Goal: Information Seeking & Learning: Check status

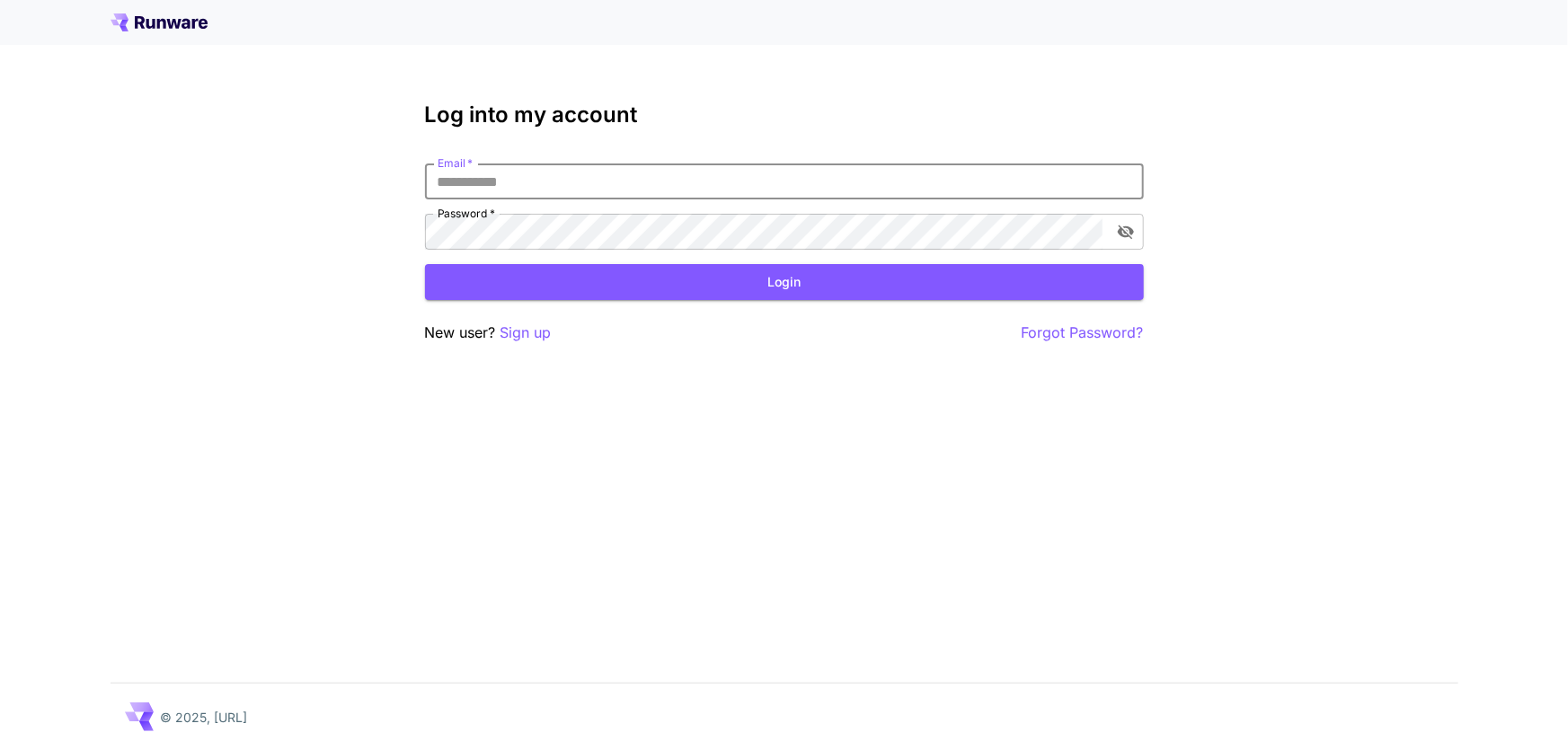
click at [503, 179] on input "Email   *" at bounding box center [785, 181] width 719 height 36
type input "**********"
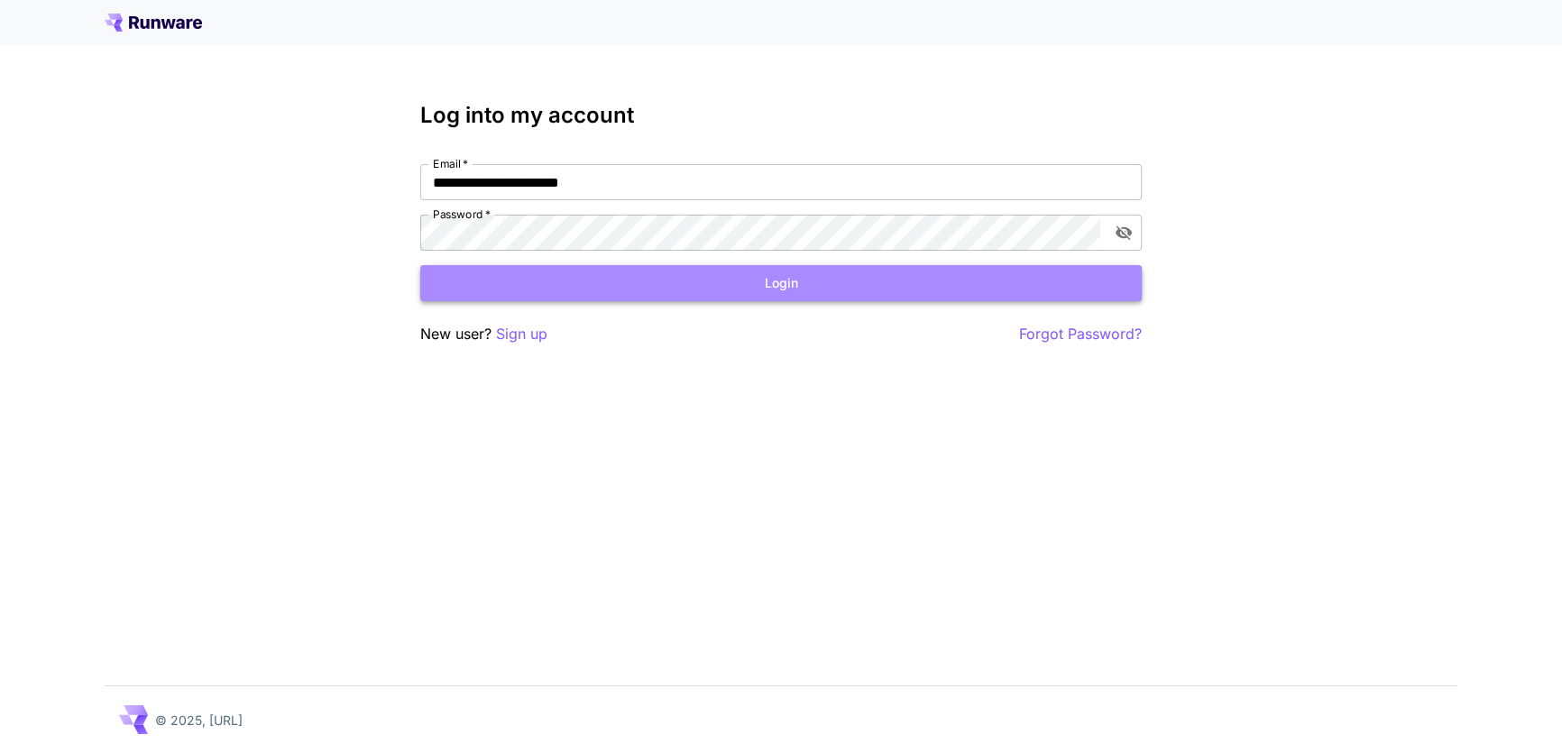
click at [844, 283] on button "Login" at bounding box center [781, 283] width 722 height 37
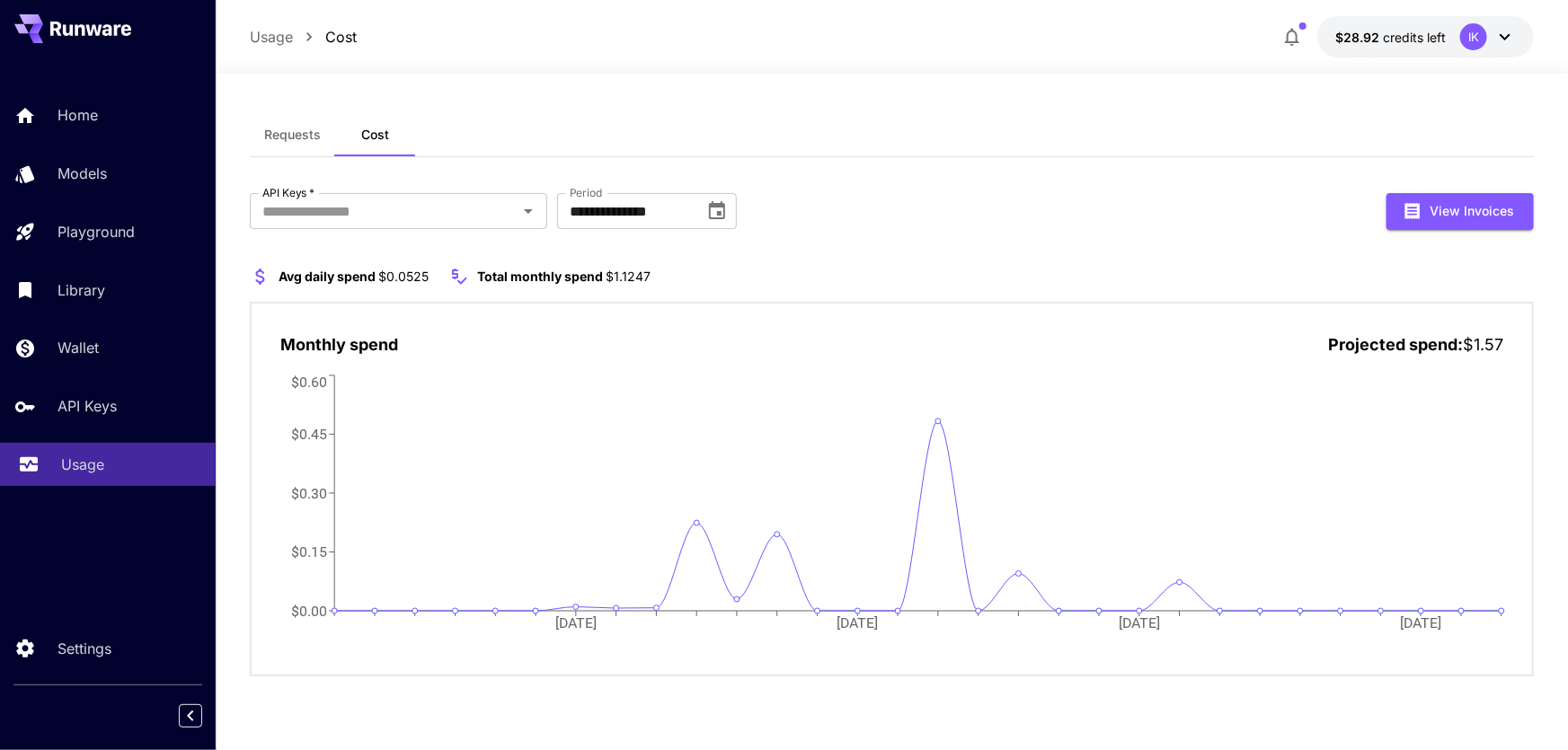
click at [85, 474] on p "Usage" at bounding box center [82, 464] width 43 height 22
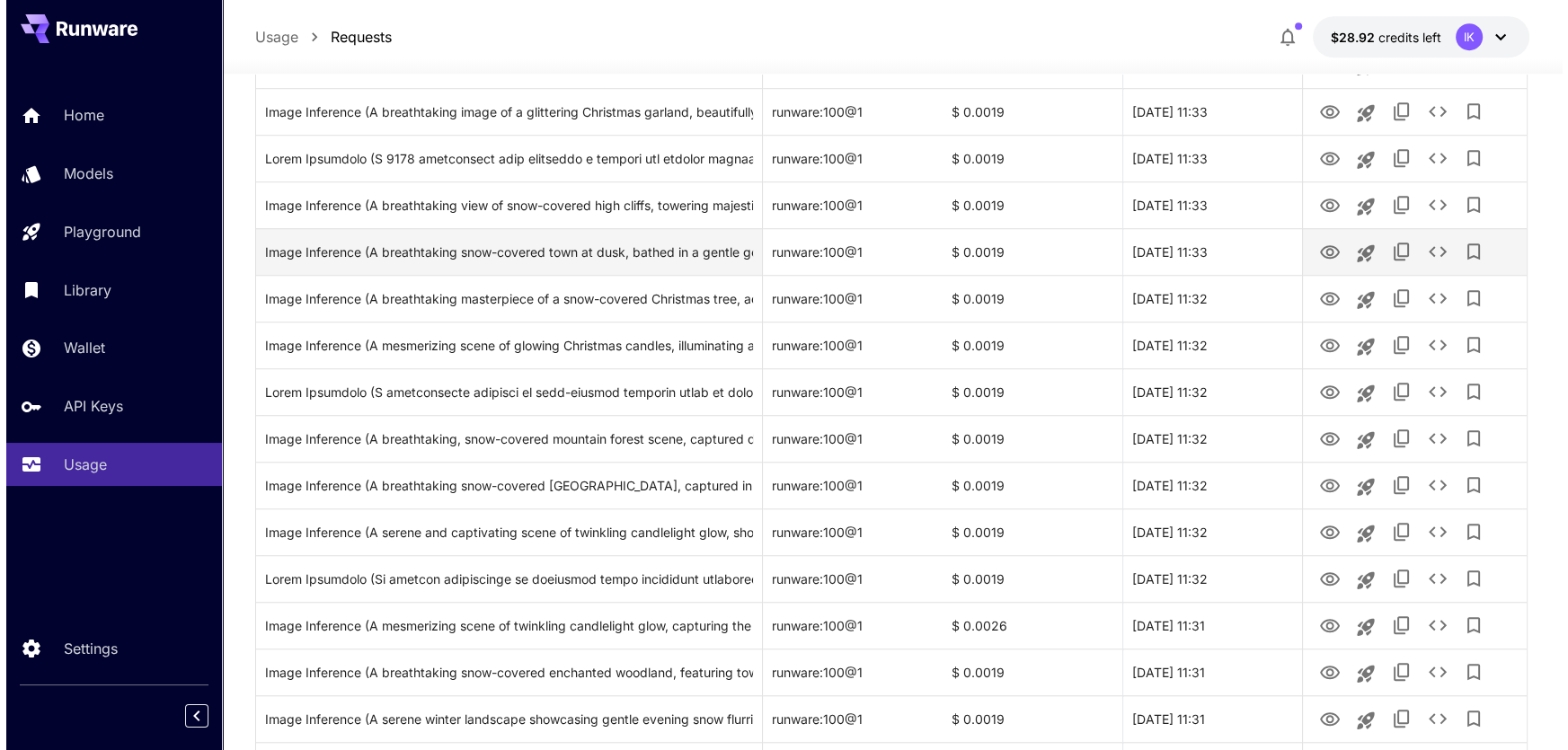
scroll to position [2039, 0]
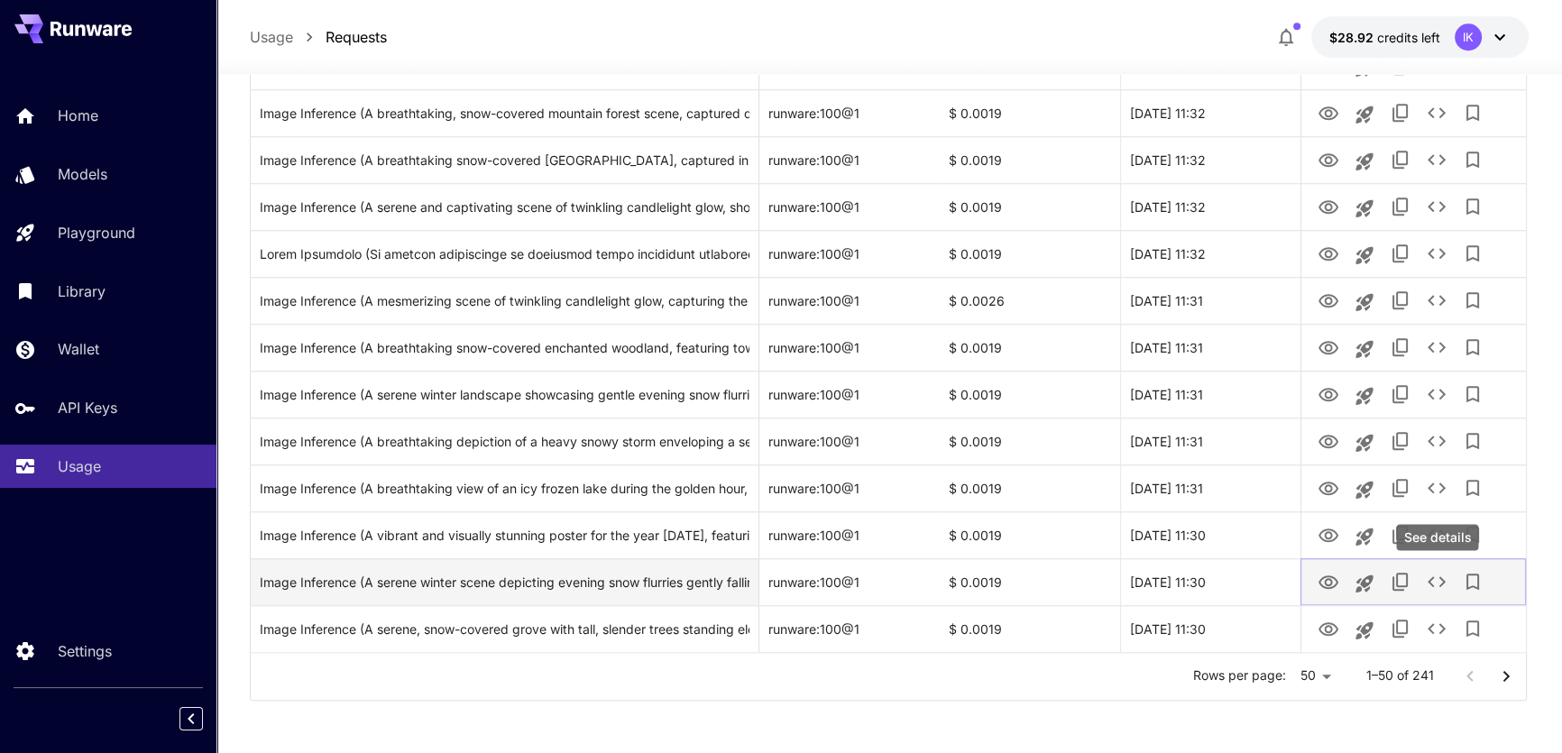
click at [1434, 578] on icon "See details" at bounding box center [1437, 582] width 22 height 22
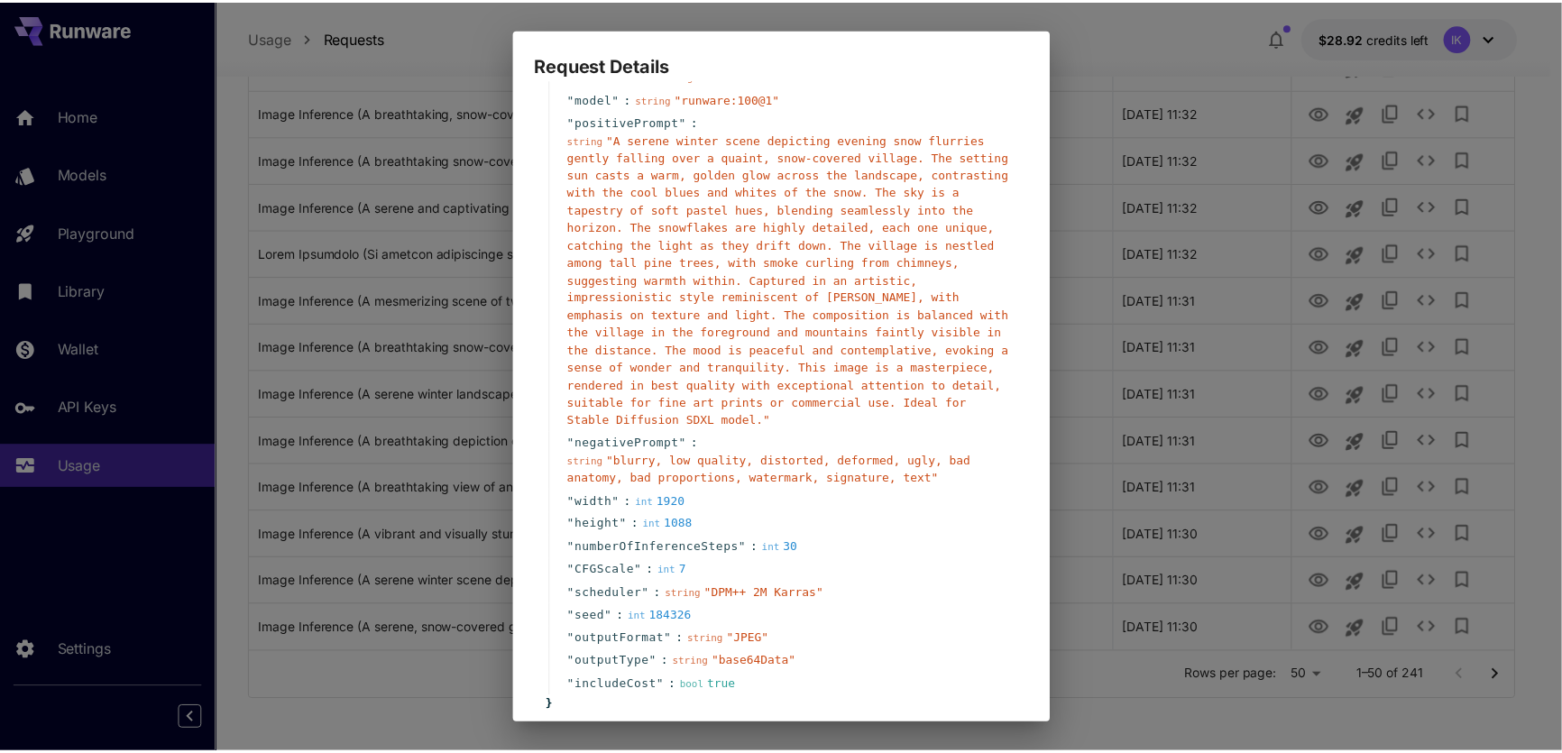
scroll to position [169, 0]
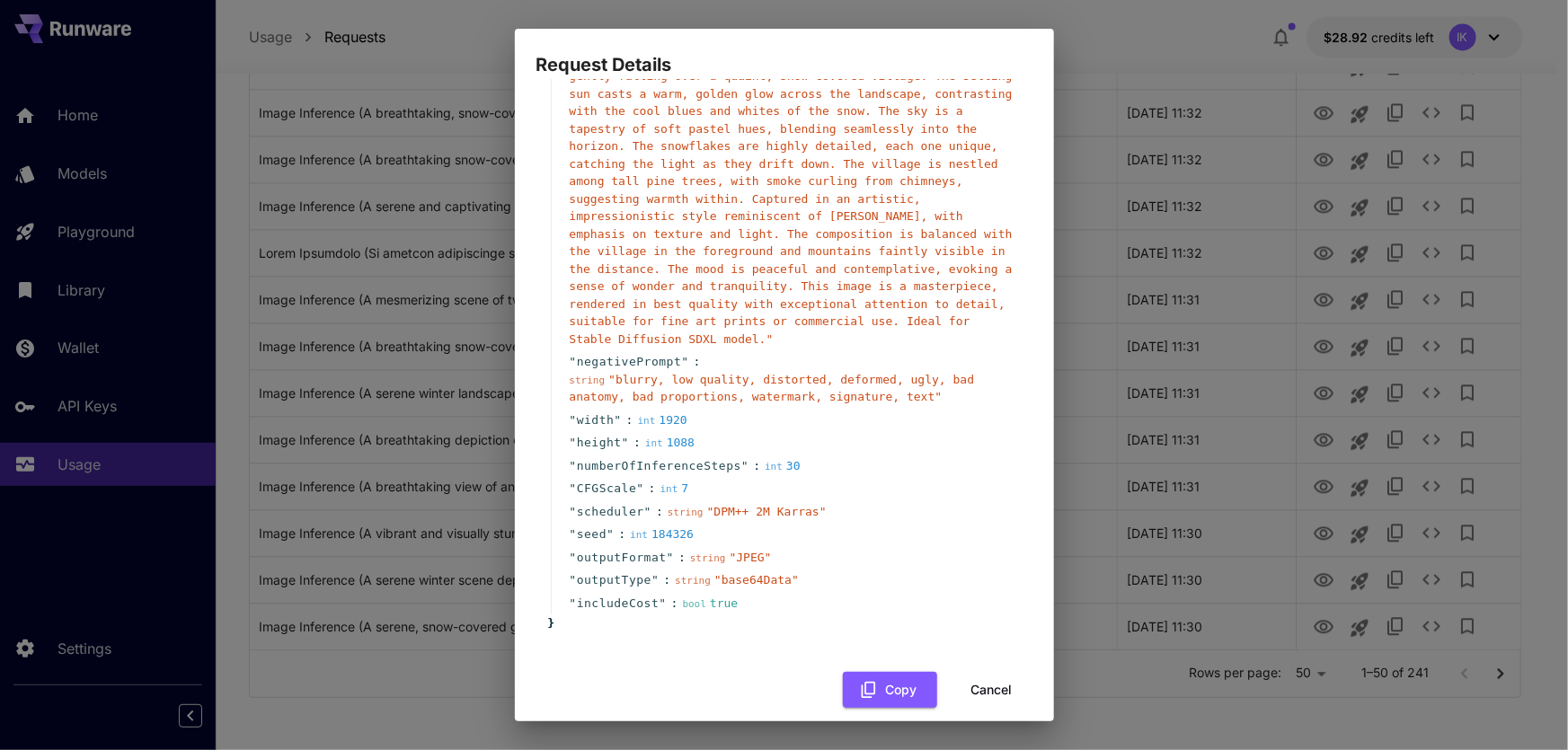
click at [987, 672] on button "Cancel" at bounding box center [991, 690] width 81 height 37
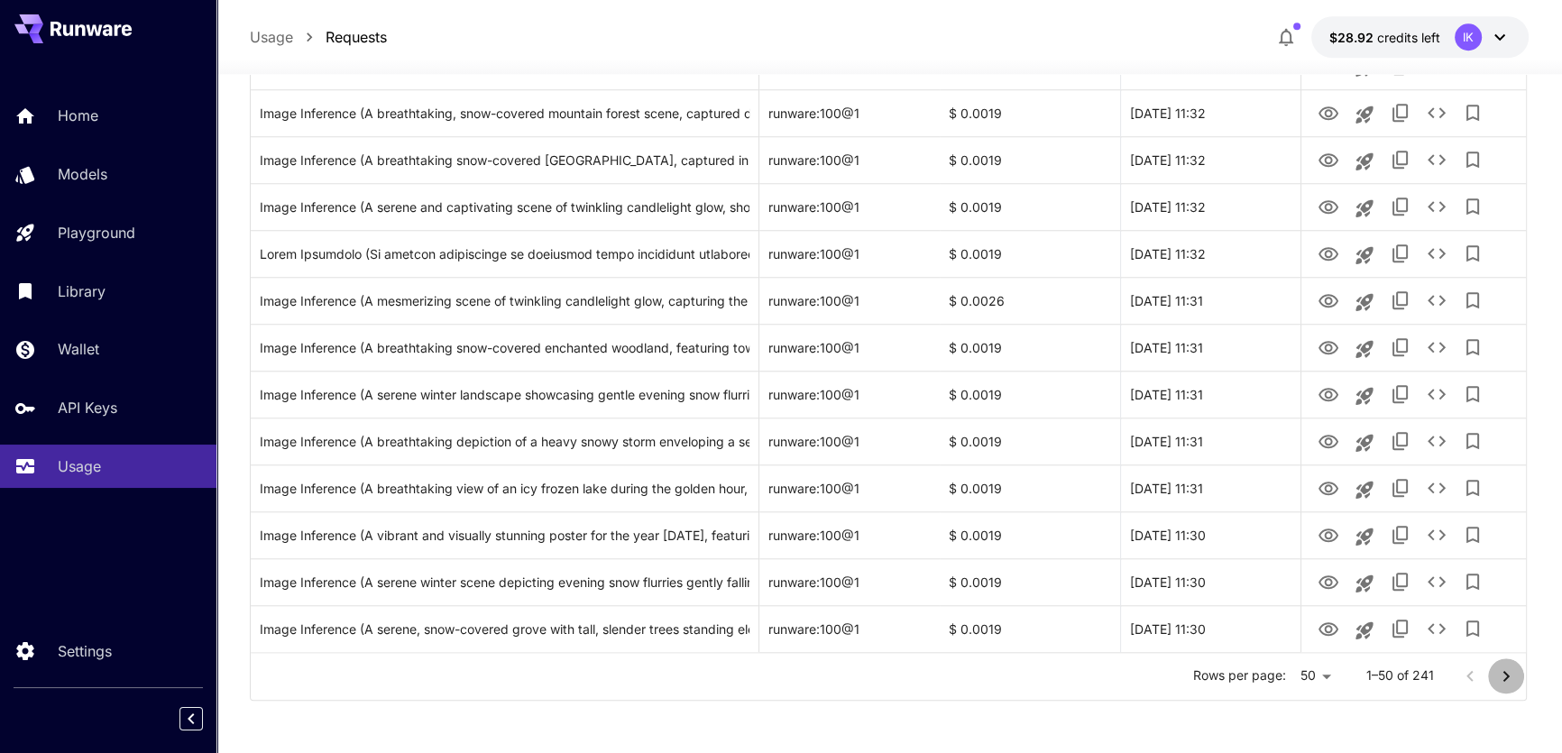
click at [1507, 676] on icon "Go to next page" at bounding box center [1506, 675] width 6 height 11
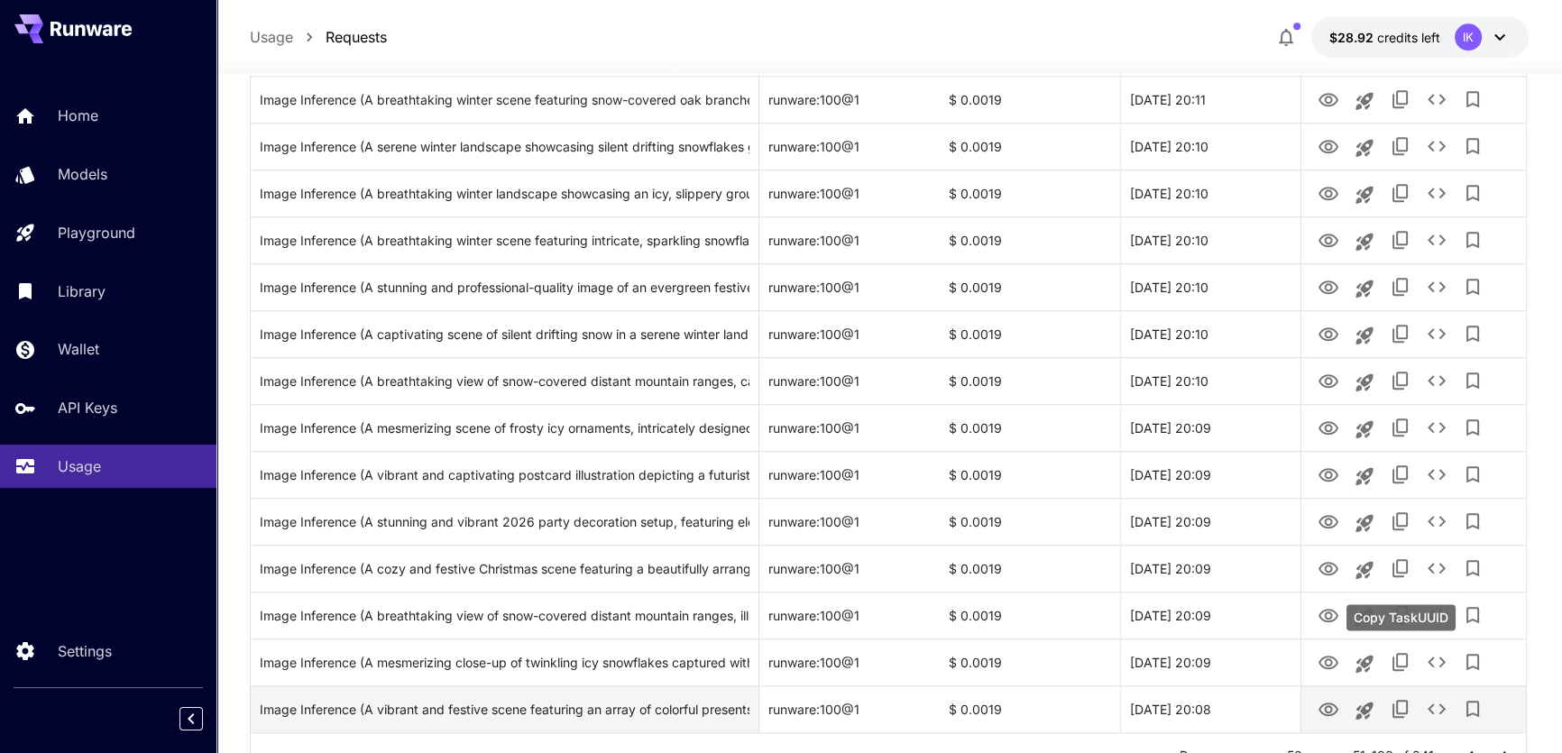
scroll to position [2047, 0]
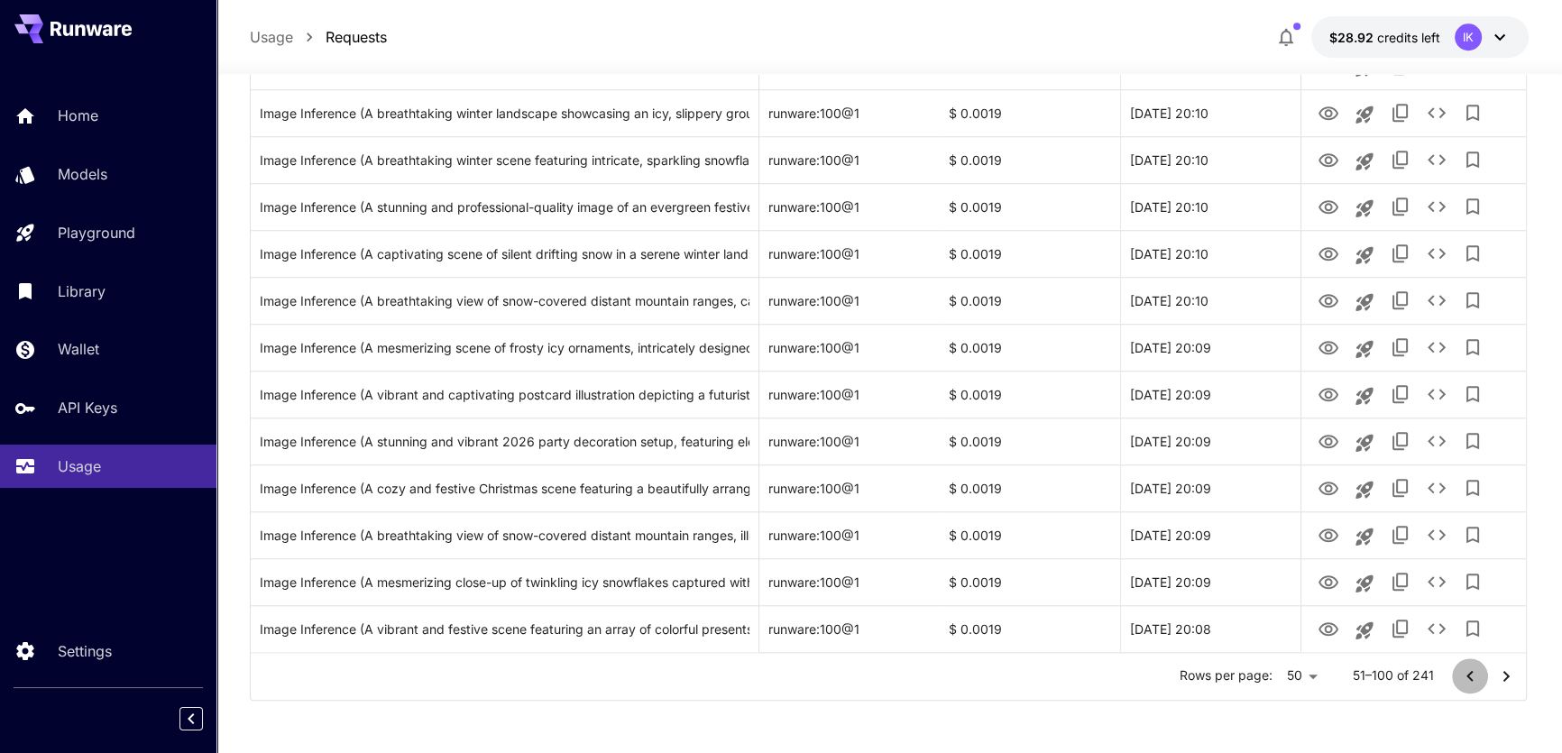
click at [1467, 676] on icon "Go to previous page" at bounding box center [1470, 677] width 22 height 22
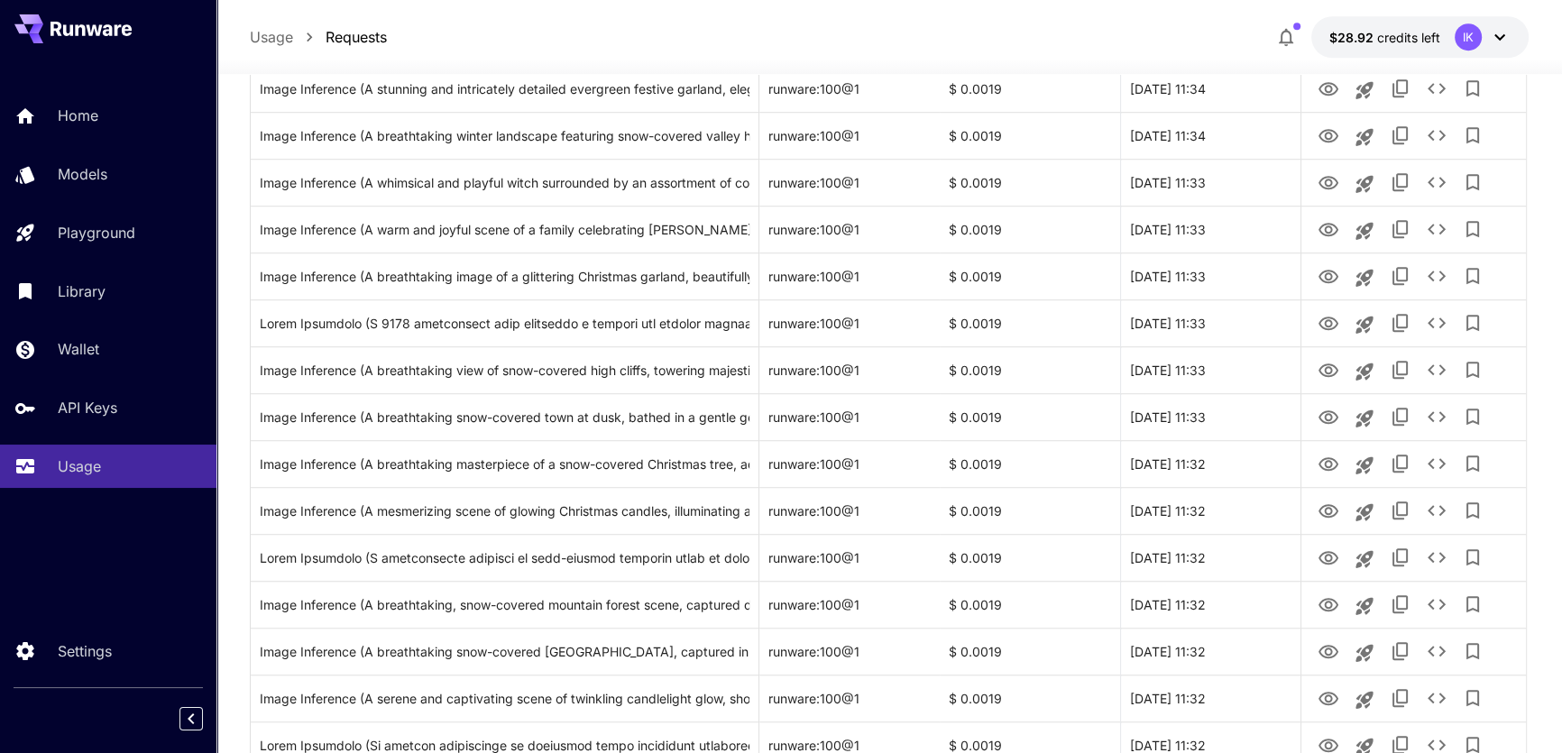
scroll to position [1064, 0]
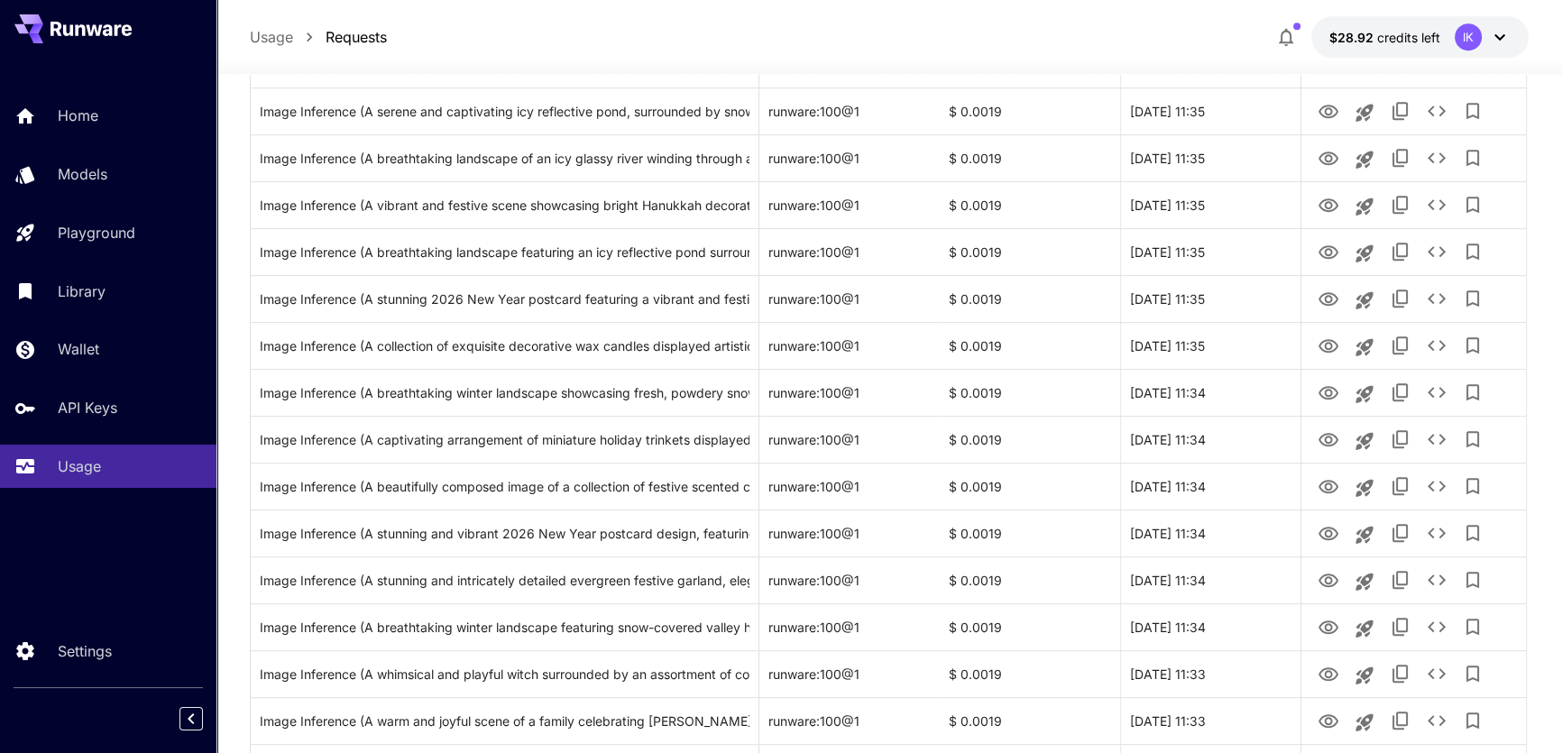
click at [1503, 40] on icon at bounding box center [1500, 37] width 22 height 22
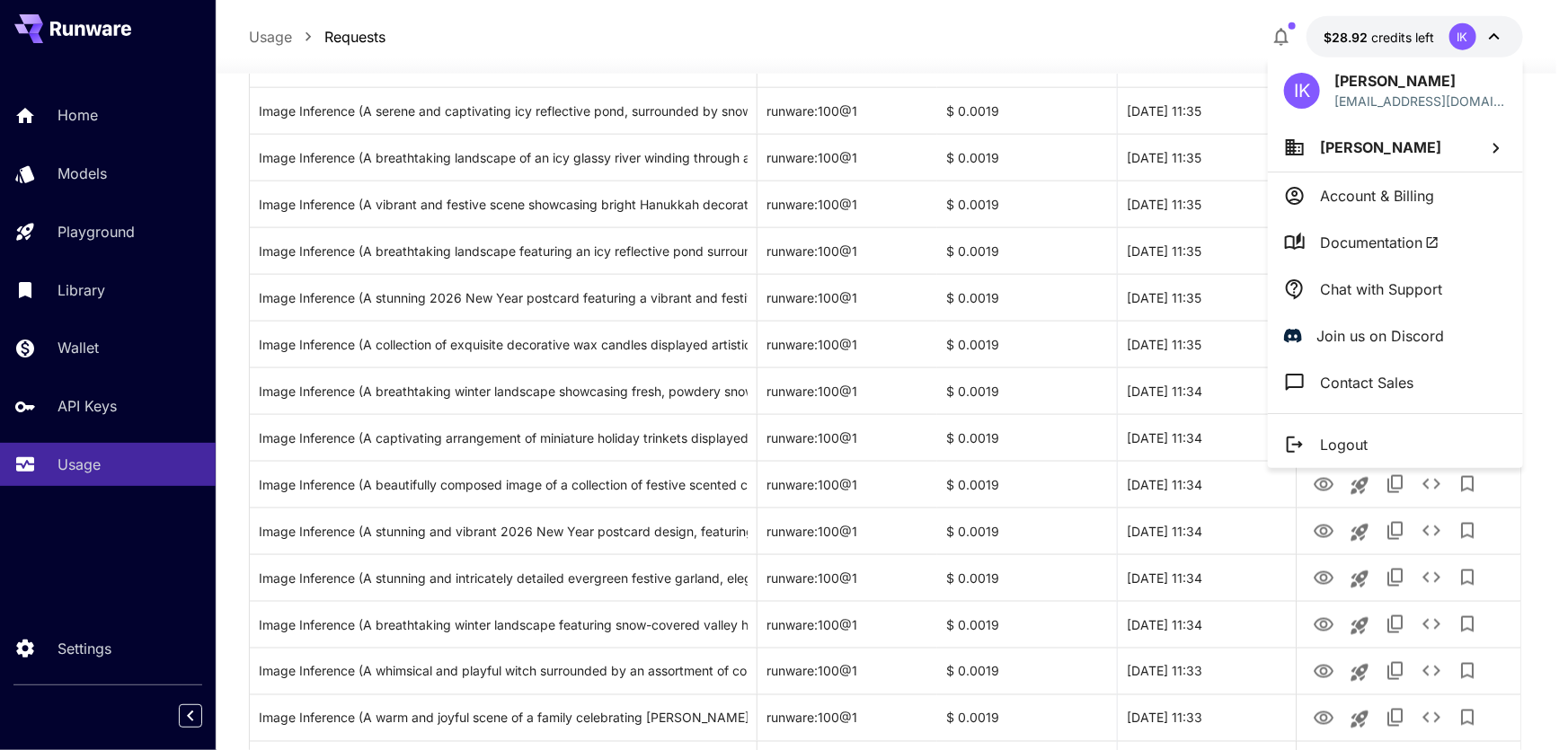
click at [1350, 286] on p "Chat with Support" at bounding box center [1381, 290] width 123 height 22
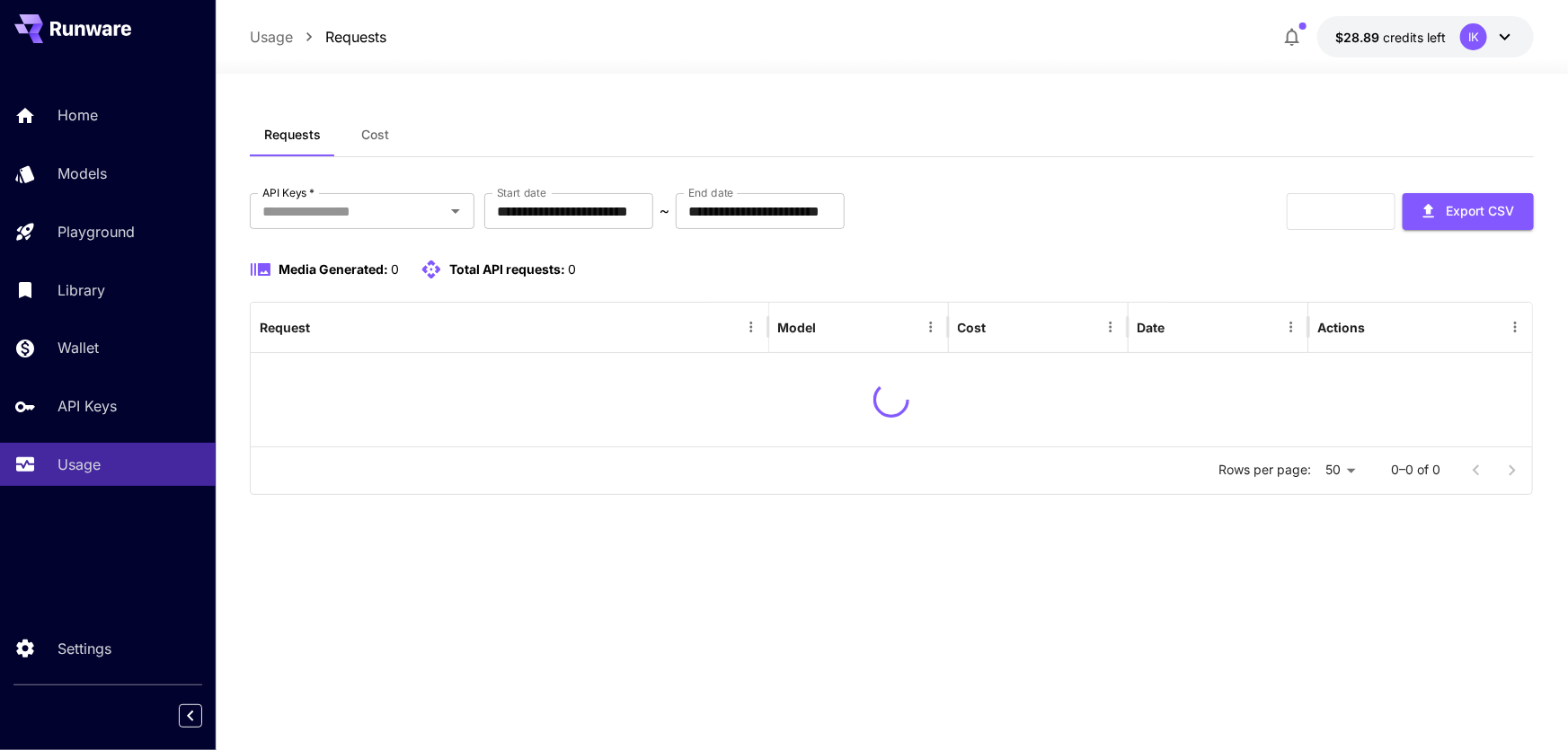
click at [1501, 39] on icon at bounding box center [1505, 37] width 22 height 22
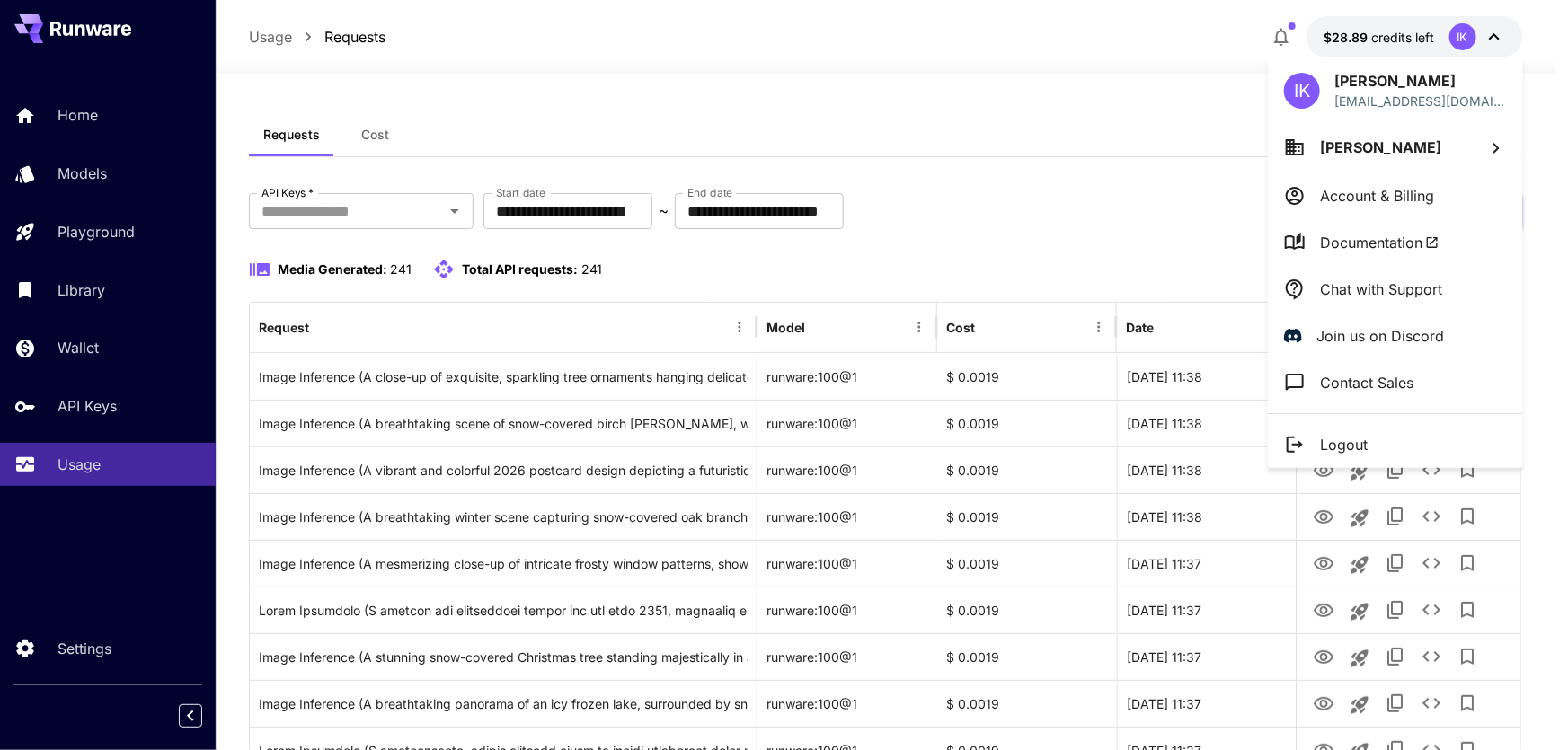
click at [1393, 286] on p "Chat with Support" at bounding box center [1381, 290] width 123 height 22
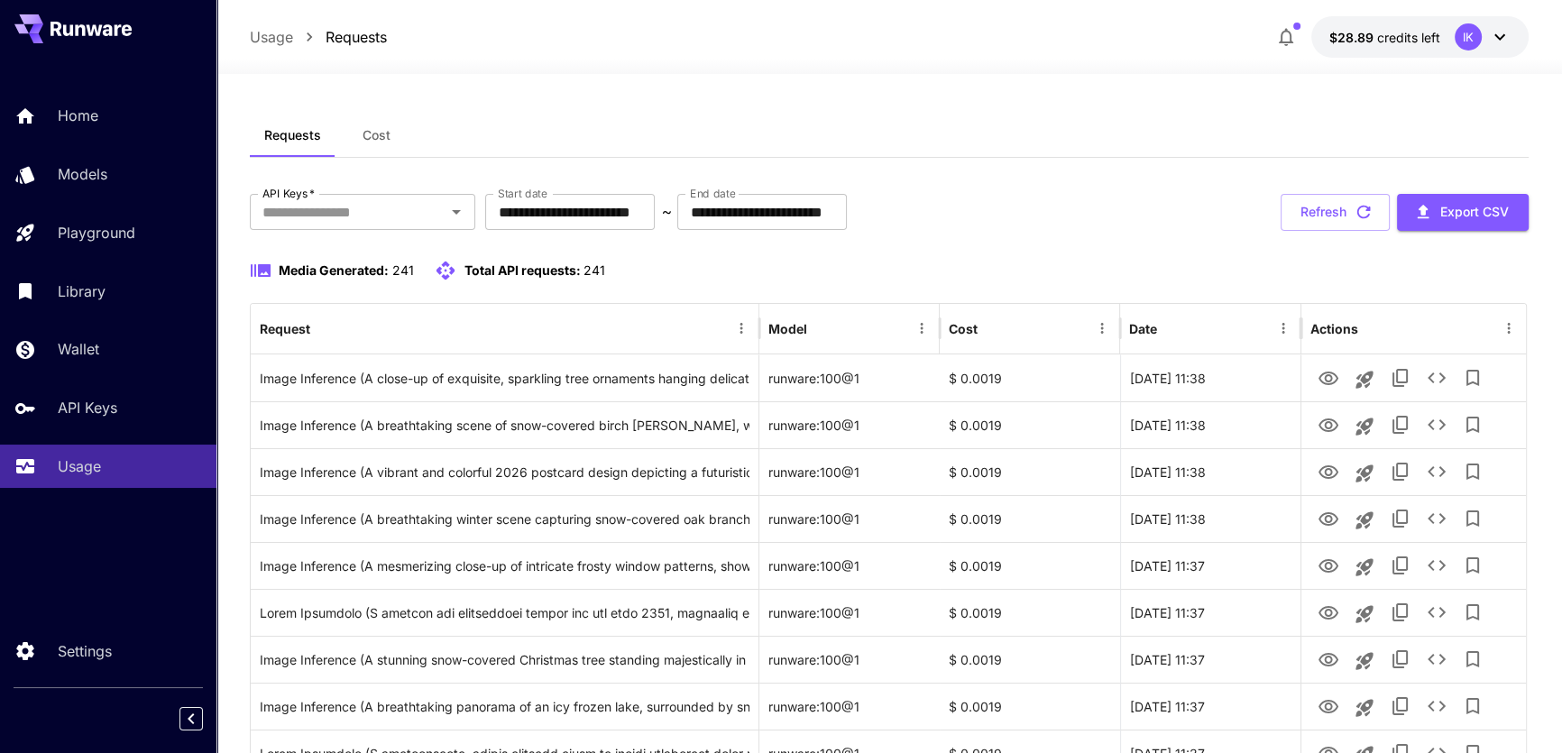
click at [1048, 205] on div "**********" at bounding box center [889, 212] width 1278 height 37
click at [72, 352] on p "Wallet" at bounding box center [81, 349] width 41 height 22
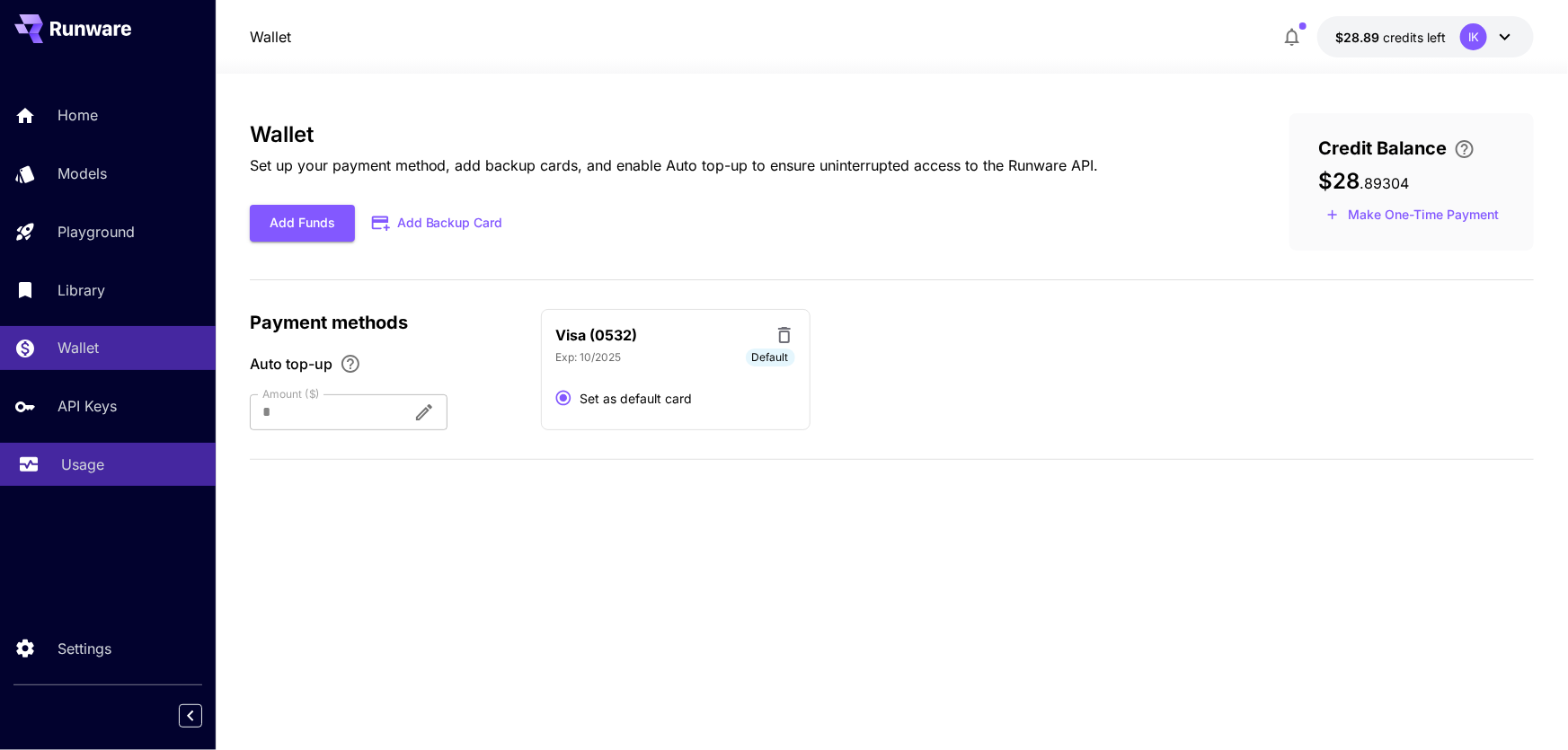
click at [73, 475] on p "Usage" at bounding box center [82, 464] width 43 height 22
